Goal: Transaction & Acquisition: Subscribe to service/newsletter

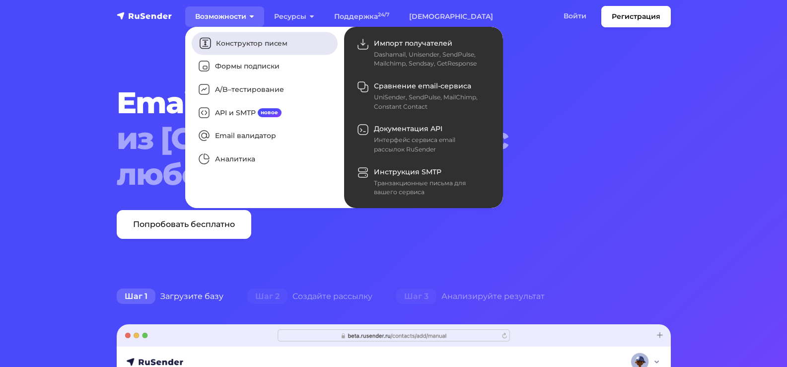
click at [273, 43] on link "Конструктор писем" at bounding box center [265, 43] width 146 height 23
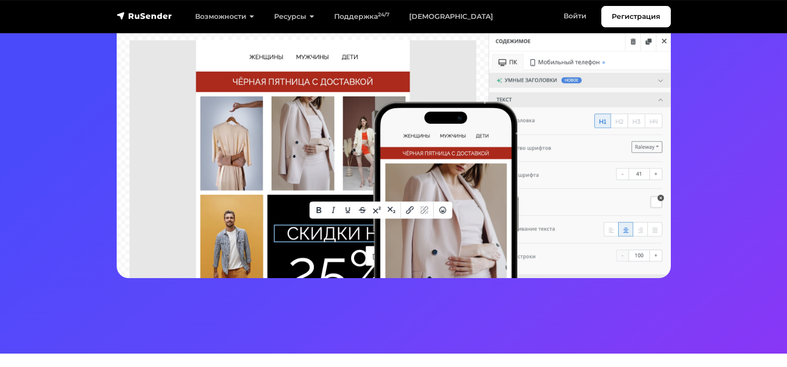
scroll to position [248, 0]
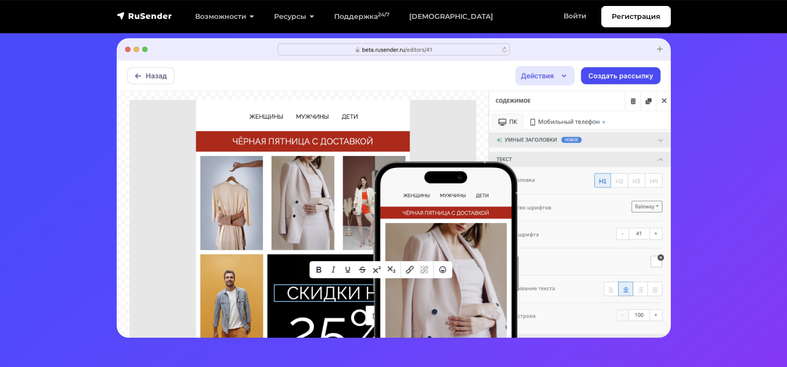
click at [307, 201] on img at bounding box center [394, 187] width 554 height 299
click at [713, 144] on section "Блочный конструктор, без дизайнеров и программистов Попробовать бесплатно" at bounding box center [393, 82] width 787 height 661
click at [425, 19] on link "[DEMOGRAPHIC_DATA]" at bounding box center [451, 16] width 104 height 20
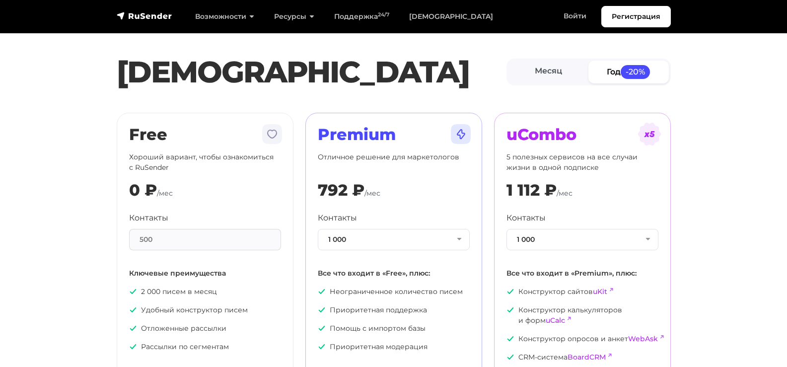
scroll to position [50, 0]
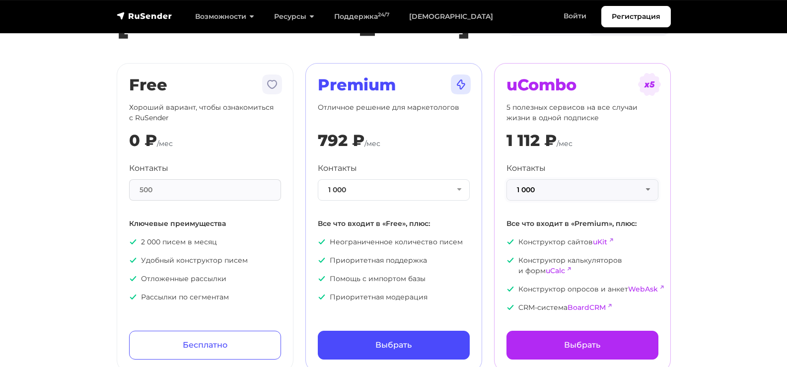
click at [646, 188] on button "1 000" at bounding box center [582, 189] width 152 height 21
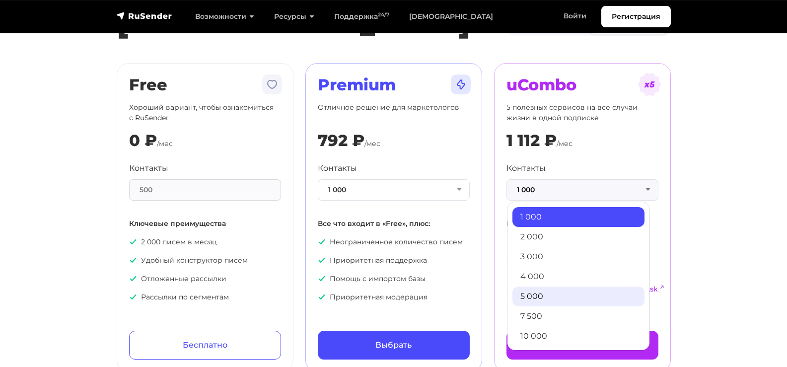
click at [583, 294] on link "5 000" at bounding box center [578, 296] width 132 height 20
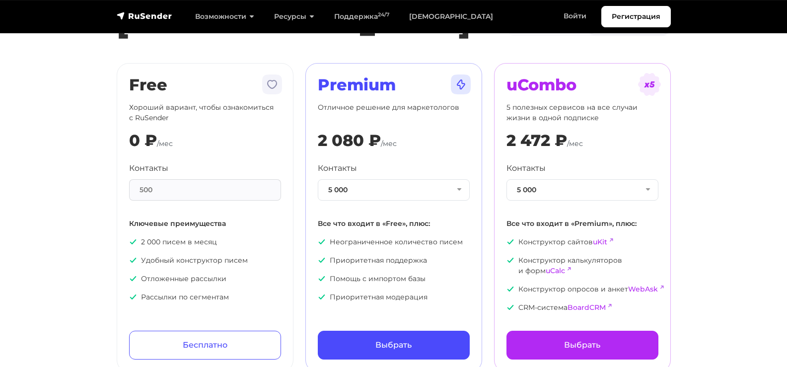
scroll to position [0, 0]
